Goal: Task Accomplishment & Management: Use online tool/utility

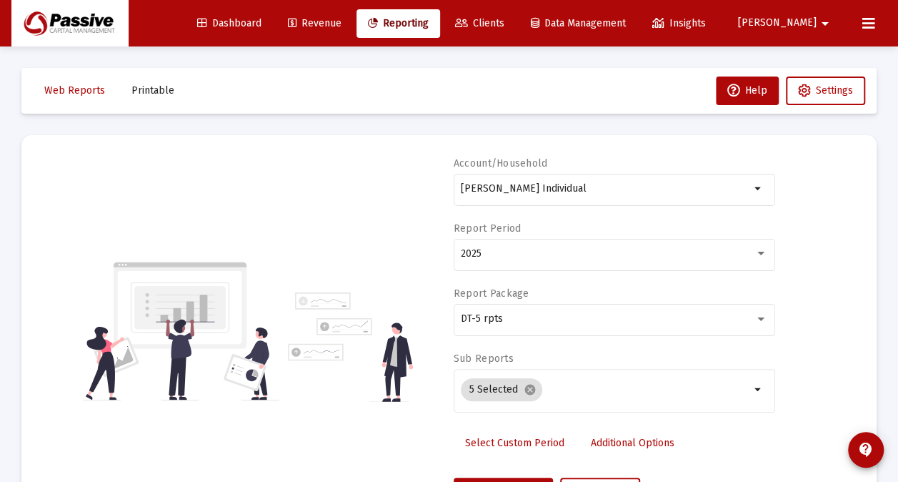
click at [505, 24] on span "Clients" at bounding box center [479, 23] width 49 height 12
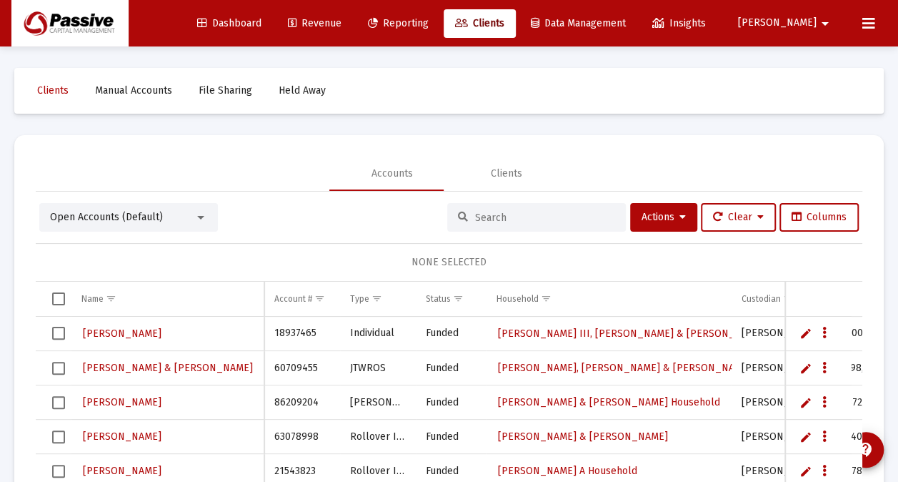
click at [510, 221] on input at bounding box center [545, 218] width 140 height 12
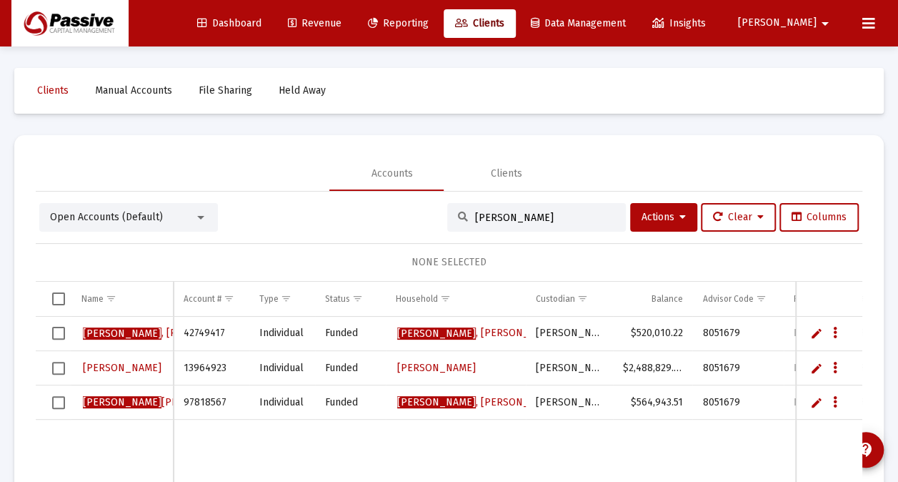
type input "[PERSON_NAME]"
click at [56, 329] on span "Select row" at bounding box center [58, 333] width 13 height 13
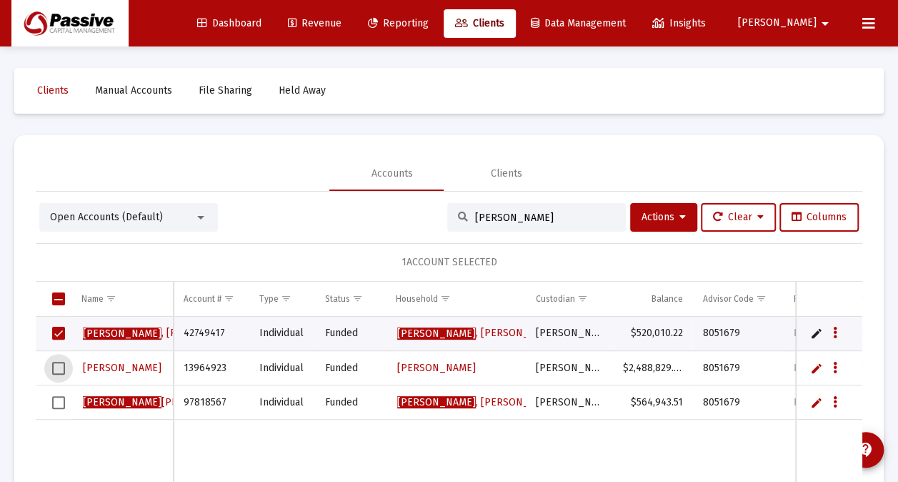
drag, startPoint x: 56, startPoint y: 360, endPoint x: 57, endPoint y: 372, distance: 12.9
click at [56, 362] on span "Select row" at bounding box center [58, 368] width 13 height 13
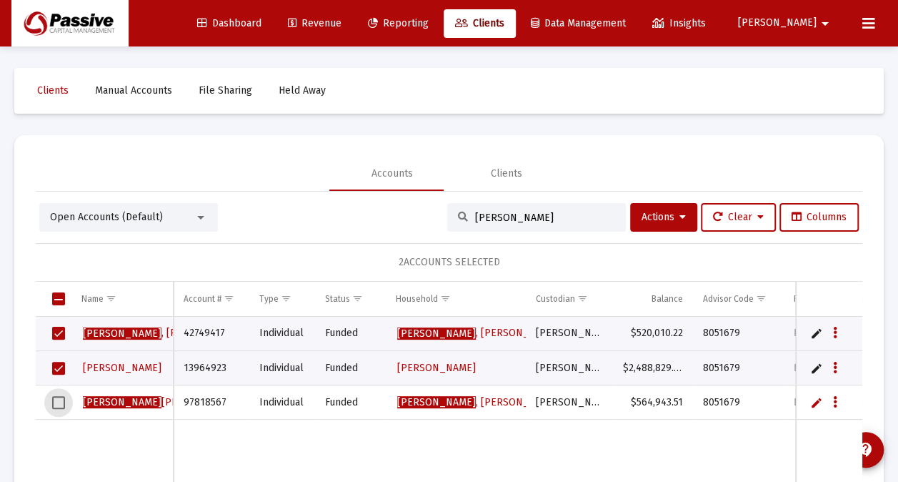
click at [60, 400] on span "Select row" at bounding box center [58, 402] width 13 height 13
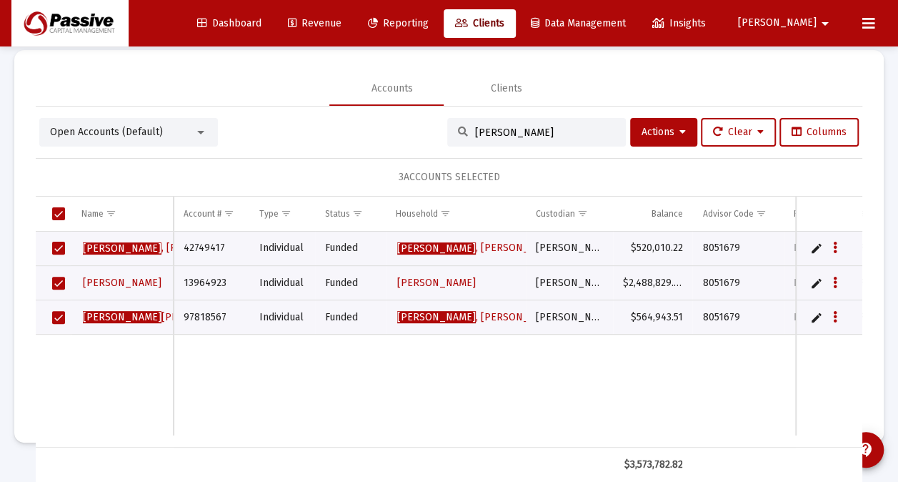
scroll to position [18, 0]
click at [429, 24] on span "Reporting" at bounding box center [398, 23] width 61 height 12
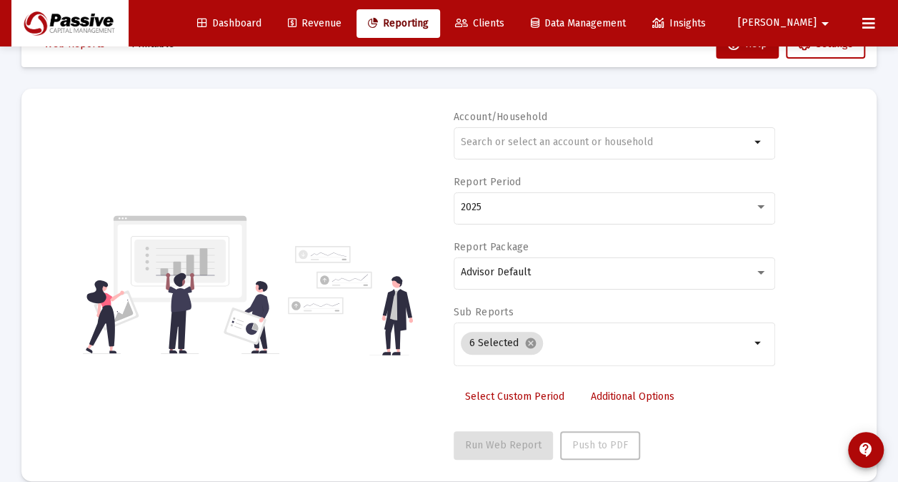
scroll to position [85, 0]
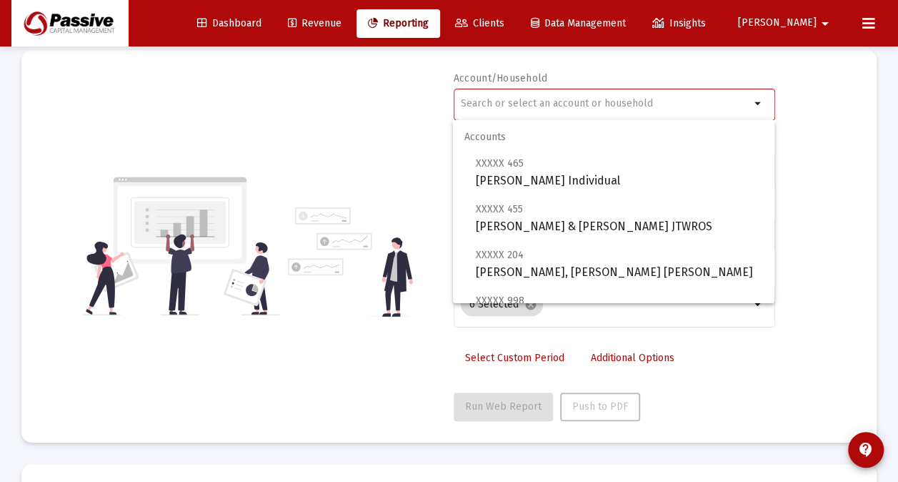
click at [547, 102] on input "text" at bounding box center [605, 103] width 289 height 11
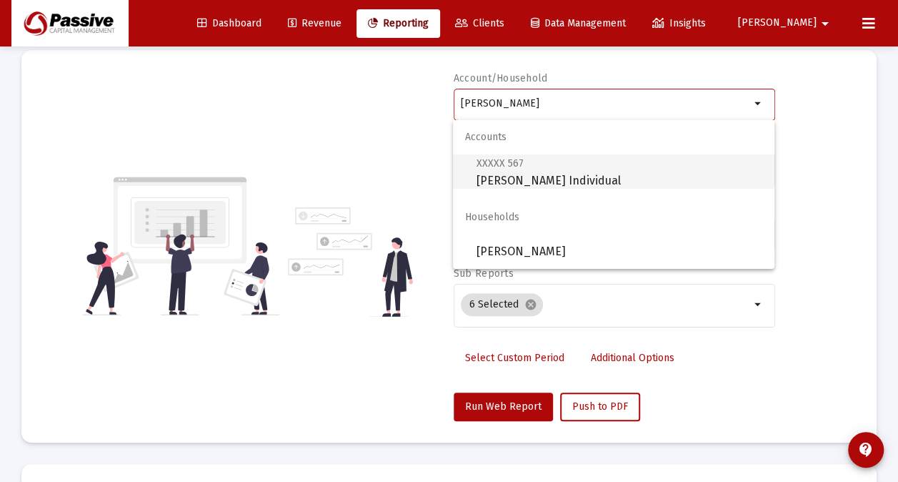
click at [540, 187] on span "XXXXX 567 [PERSON_NAME] Individual" at bounding box center [619, 171] width 287 height 35
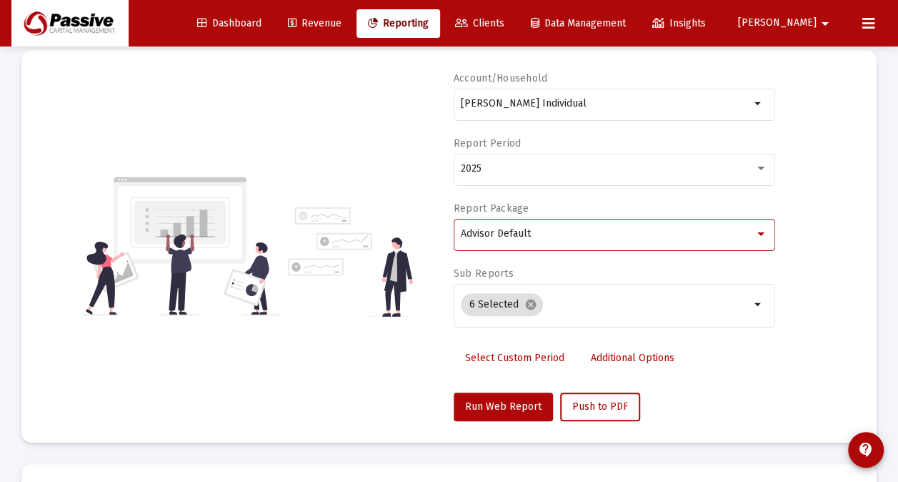
click at [520, 235] on span "Advisor Default" at bounding box center [496, 233] width 70 height 12
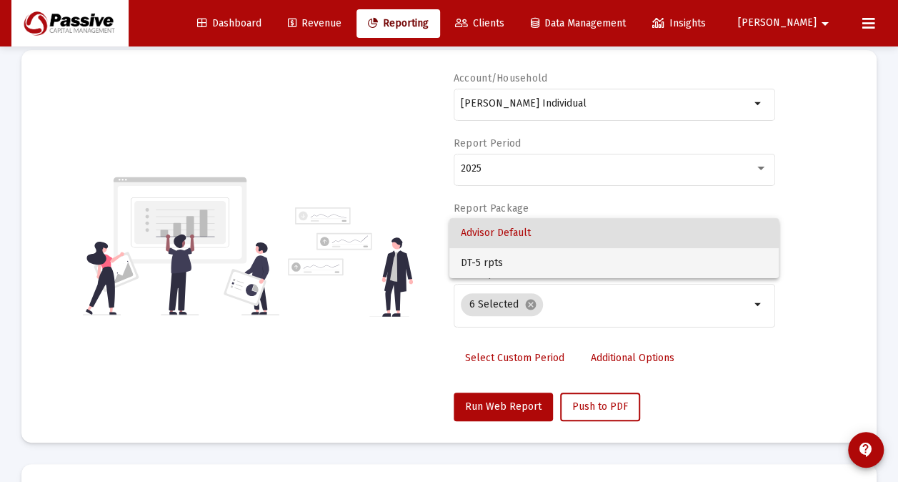
click at [507, 263] on span "DT-5 rpts" at bounding box center [614, 263] width 307 height 30
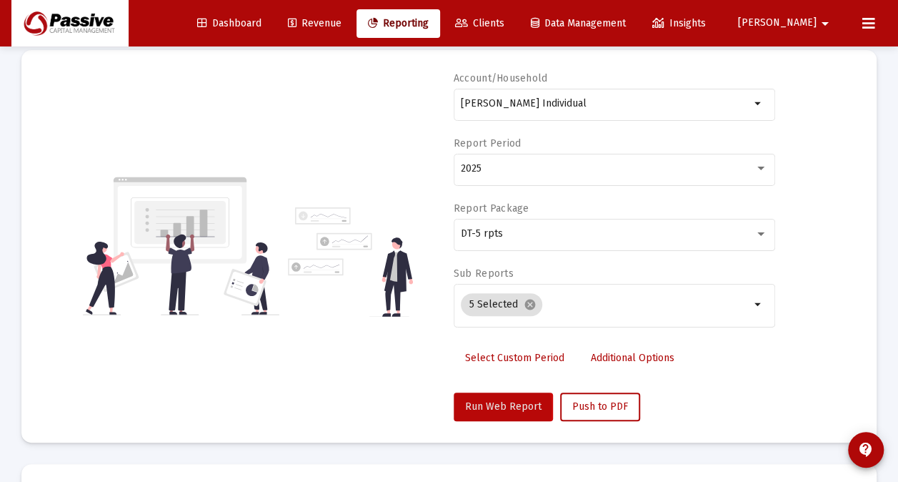
click at [496, 406] on span "Run Web Report" at bounding box center [503, 406] width 76 height 12
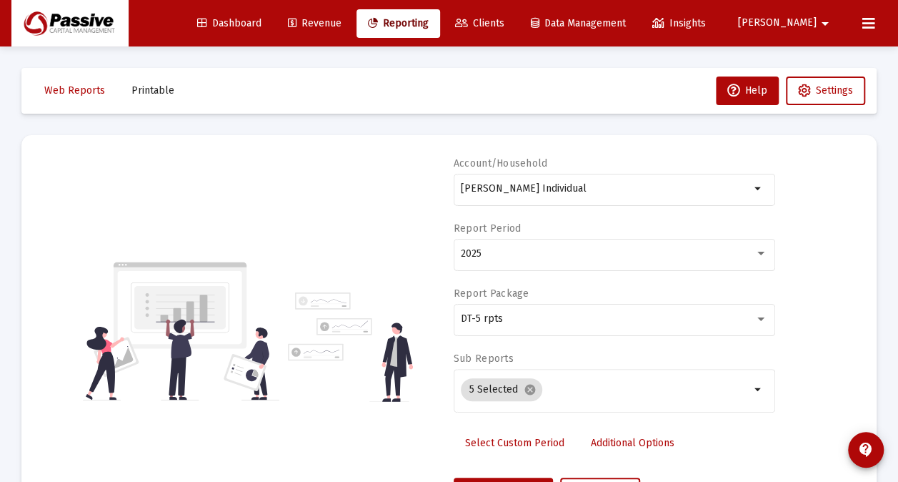
scroll to position [0, 0]
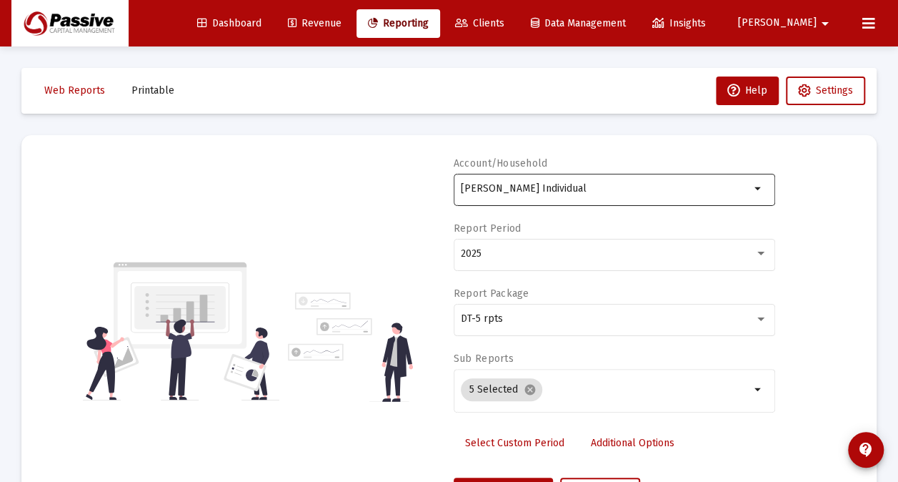
click at [500, 187] on input "[PERSON_NAME] Individual" at bounding box center [605, 188] width 289 height 11
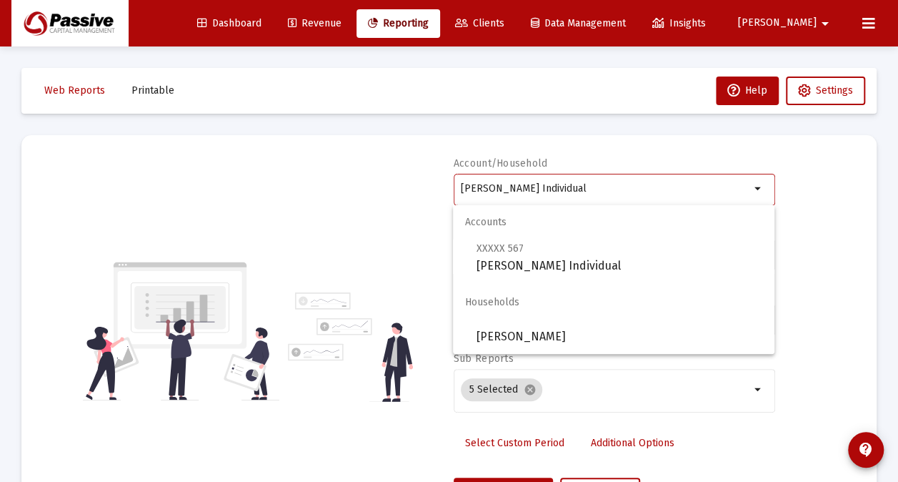
click at [500, 187] on input "[PERSON_NAME] Individual" at bounding box center [605, 188] width 289 height 11
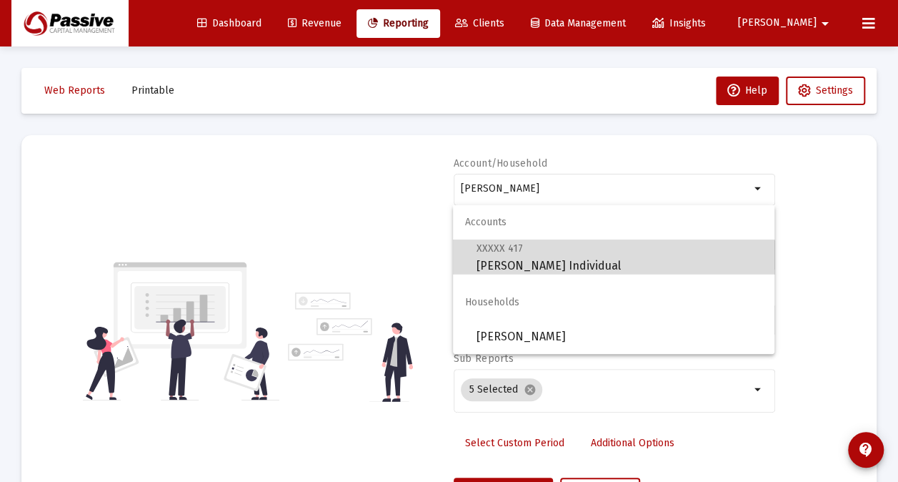
click at [527, 262] on span "XXXXX 417 [PERSON_NAME] Individual" at bounding box center [619, 256] width 287 height 35
type input "[PERSON_NAME] Individual"
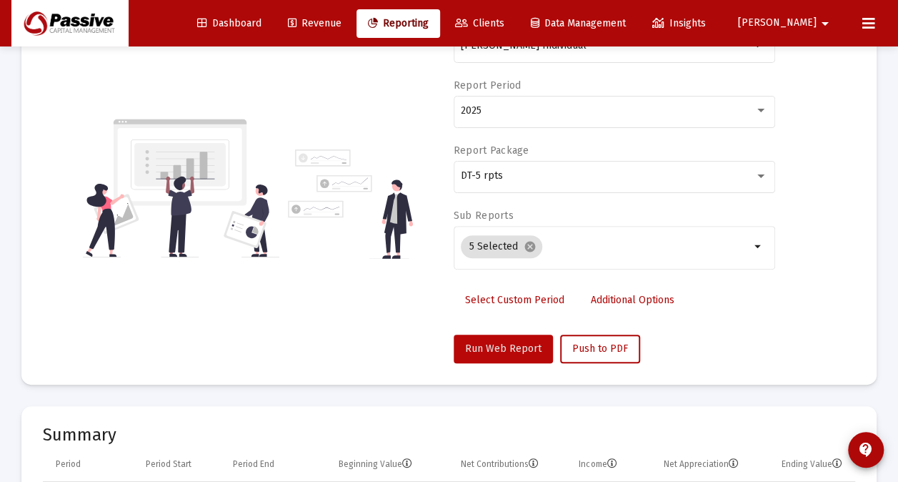
click at [519, 347] on span "Run Web Report" at bounding box center [503, 348] width 76 height 12
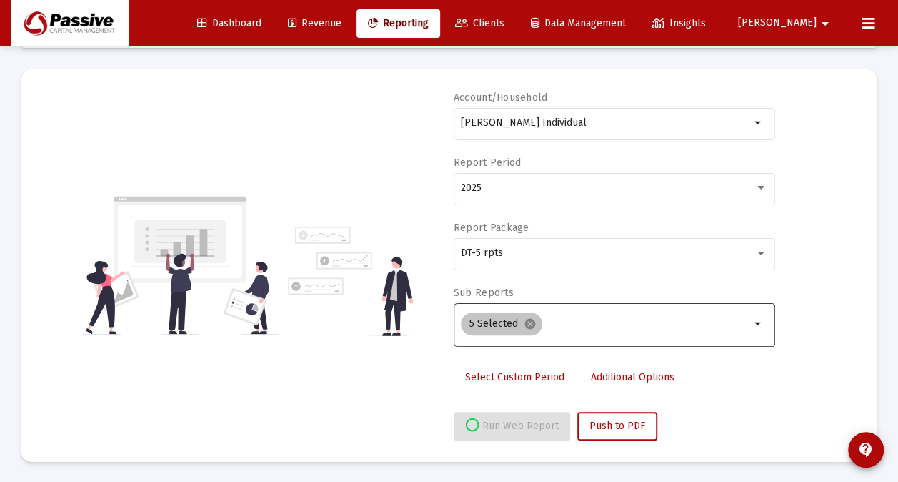
scroll to position [143, 0]
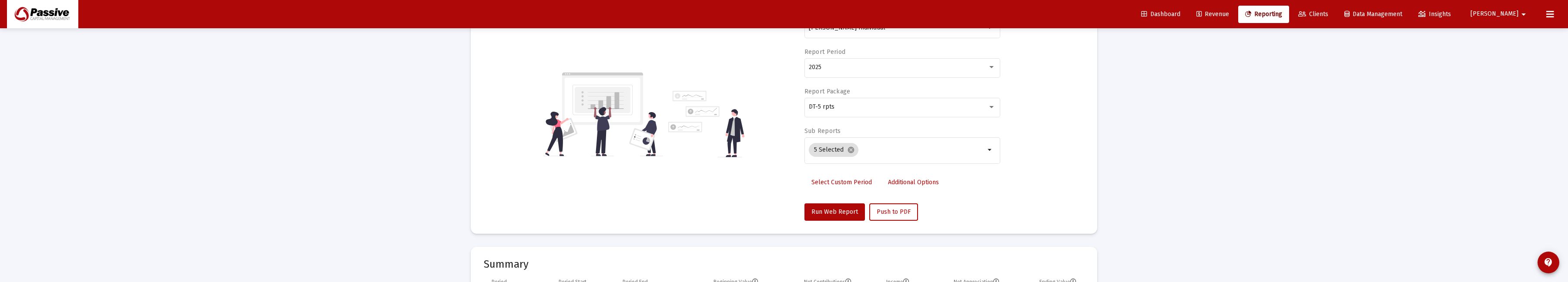
click at [547, 117] on div "DT-5 rpts" at bounding box center [903, 112] width 196 height 28
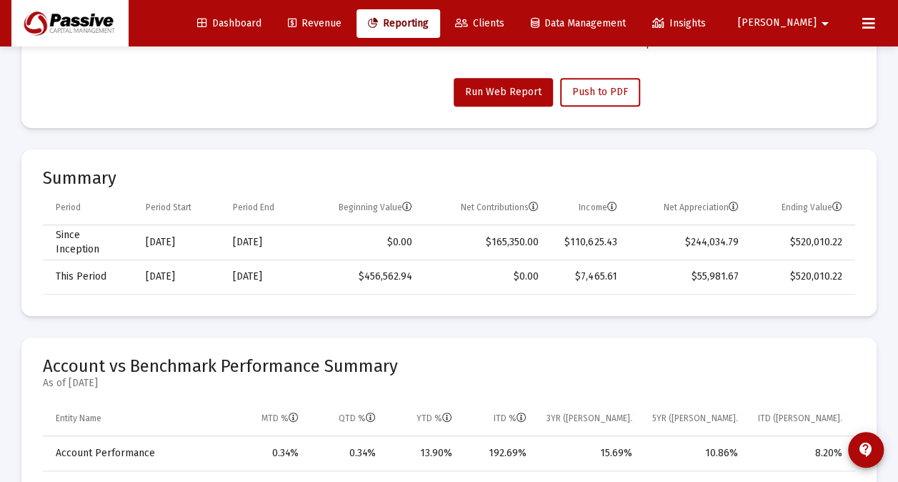
scroll to position [429, 0]
